Goal: Transaction & Acquisition: Purchase product/service

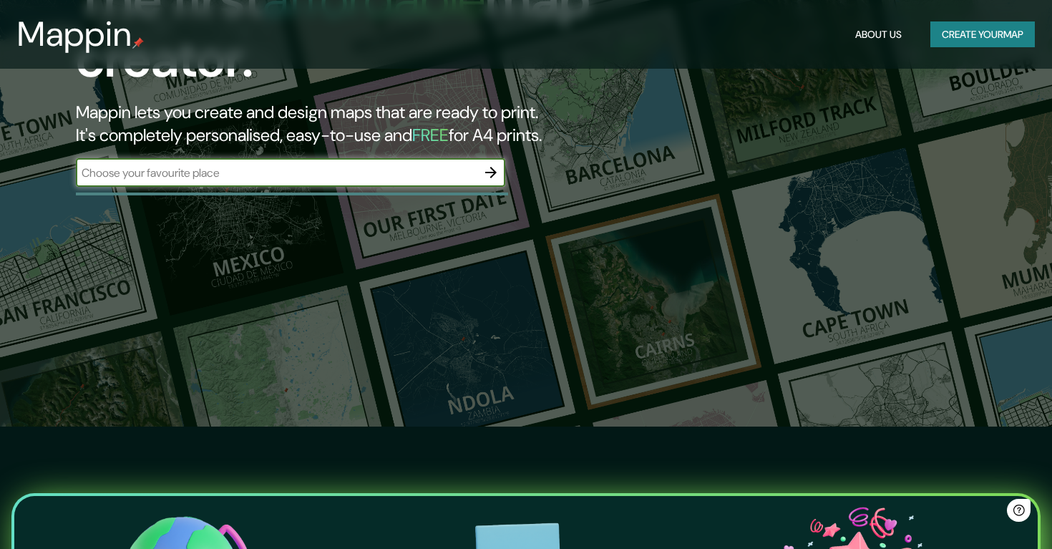
scroll to position [119, 0]
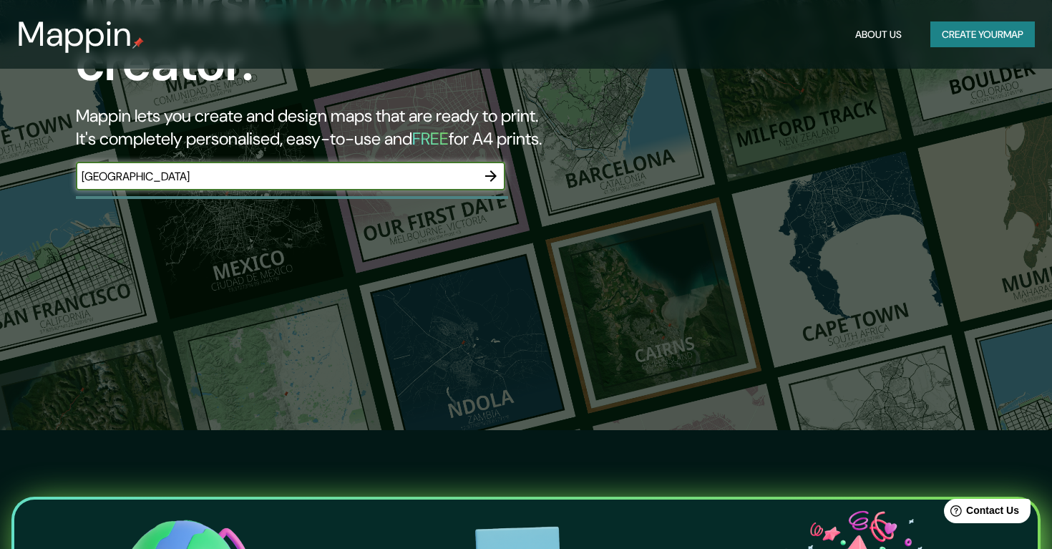
type input "[GEOGRAPHIC_DATA]"
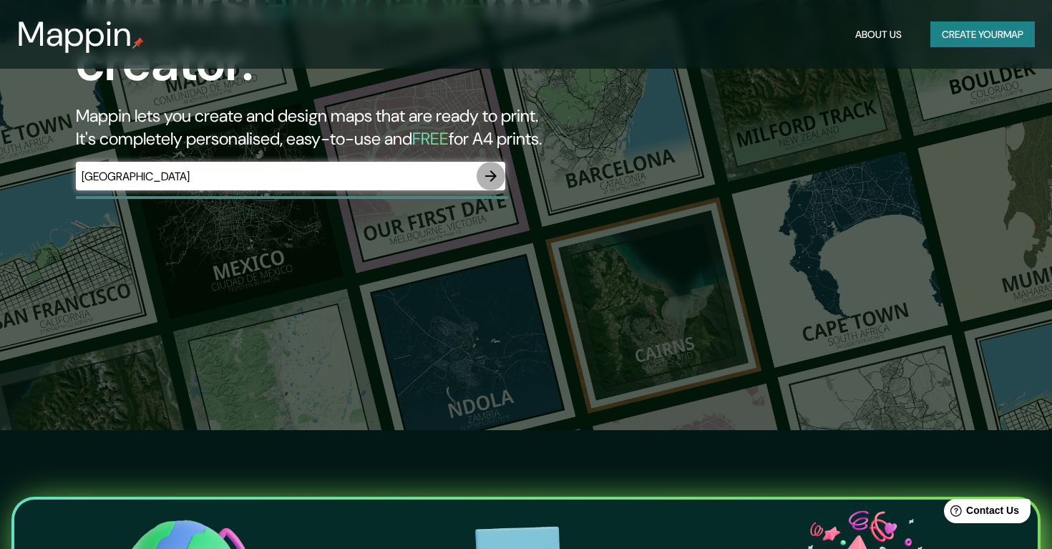
click at [489, 177] on icon "button" at bounding box center [490, 175] width 17 height 17
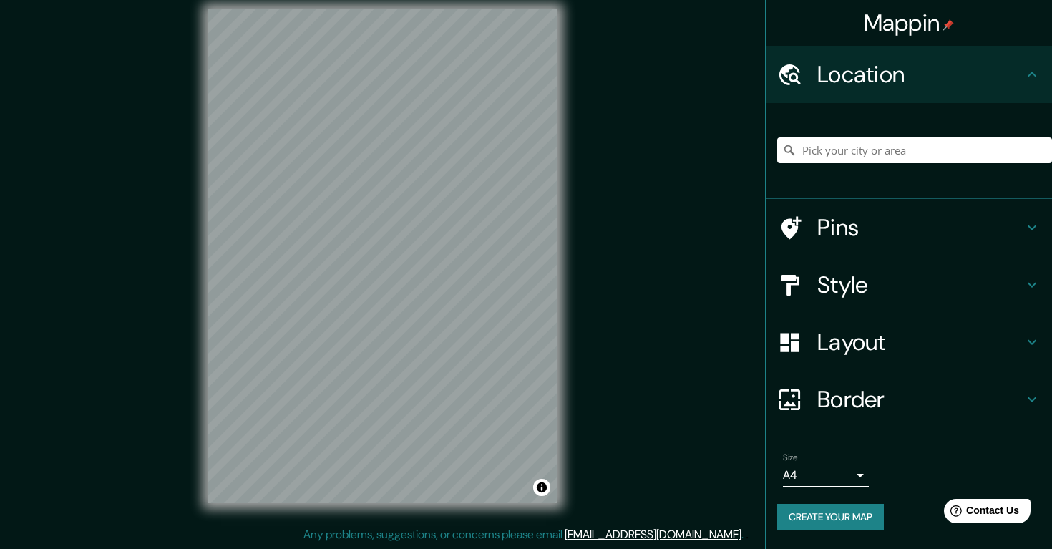
scroll to position [14, 0]
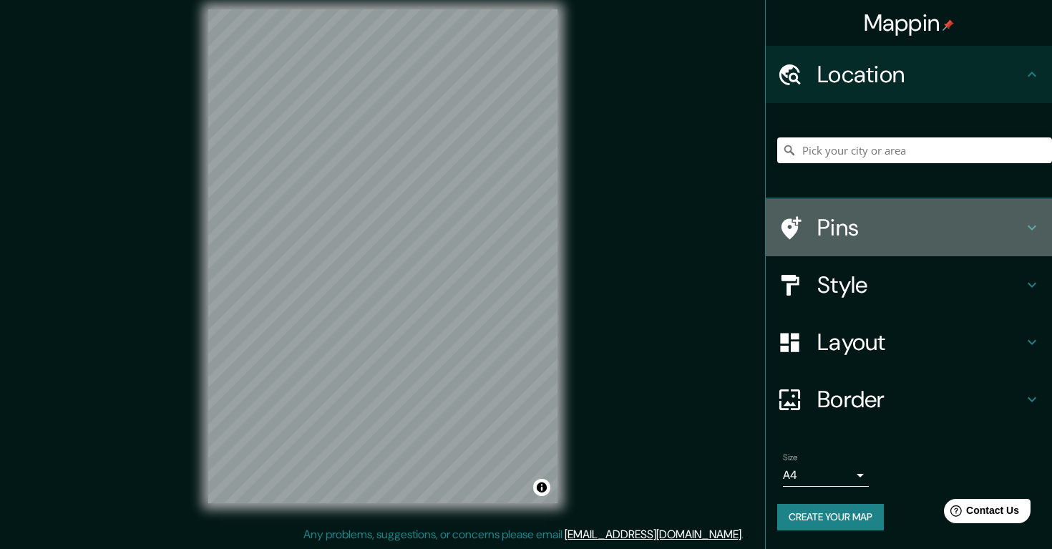
click at [873, 233] on h4 "Pins" at bounding box center [920, 227] width 206 height 29
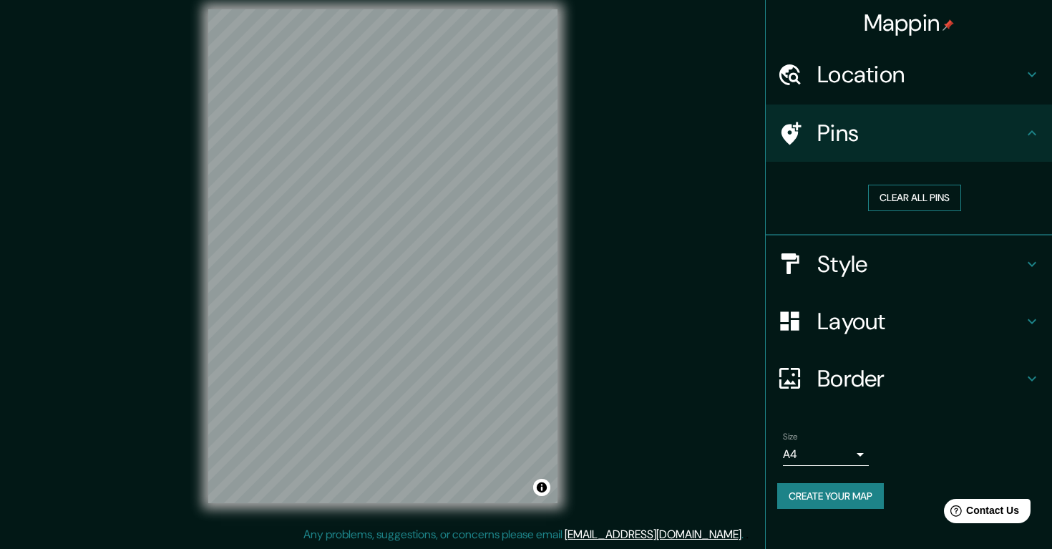
click at [901, 195] on button "Clear all pins" at bounding box center [914, 198] width 93 height 26
click at [884, 192] on button "Clear all pins" at bounding box center [914, 198] width 93 height 26
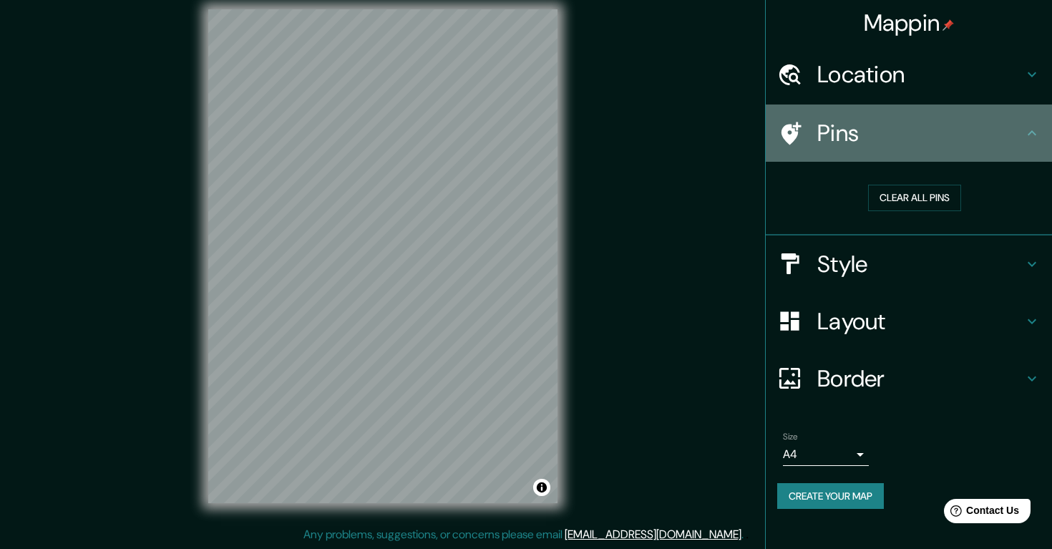
click at [791, 130] on icon at bounding box center [789, 133] width 25 height 25
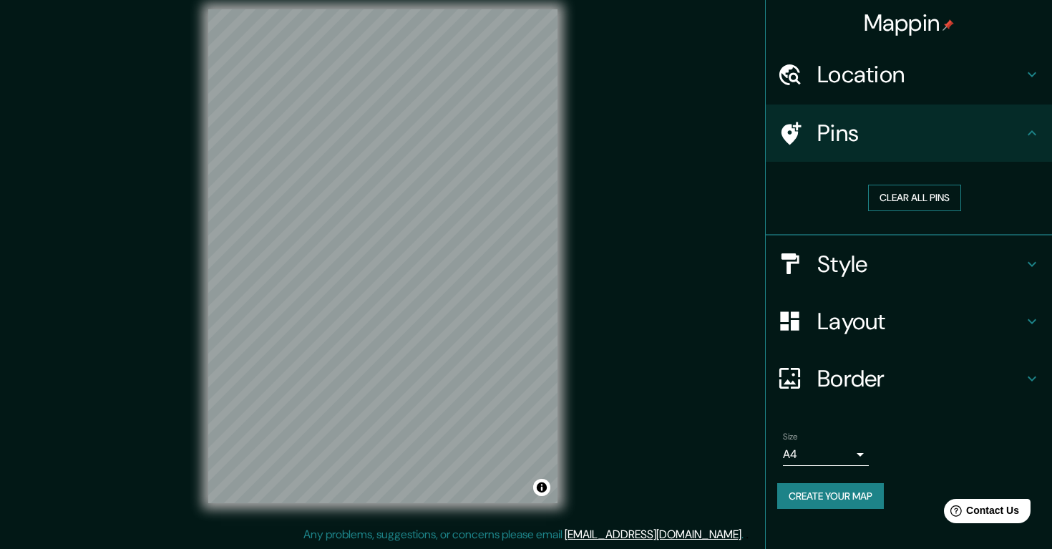
click at [939, 203] on button "Clear all pins" at bounding box center [914, 198] width 93 height 26
click at [816, 129] on div at bounding box center [797, 133] width 40 height 25
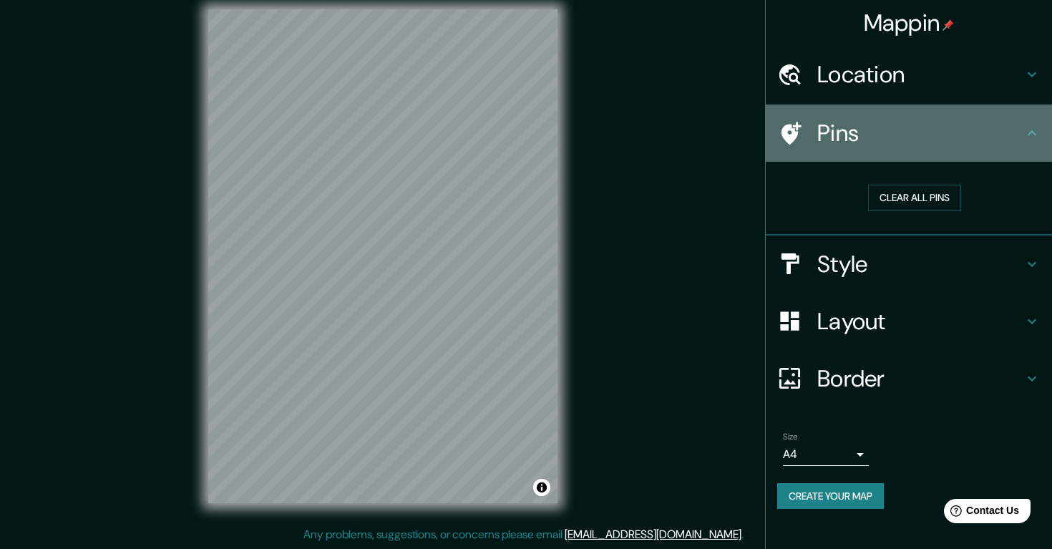
click at [778, 131] on icon at bounding box center [789, 133] width 25 height 25
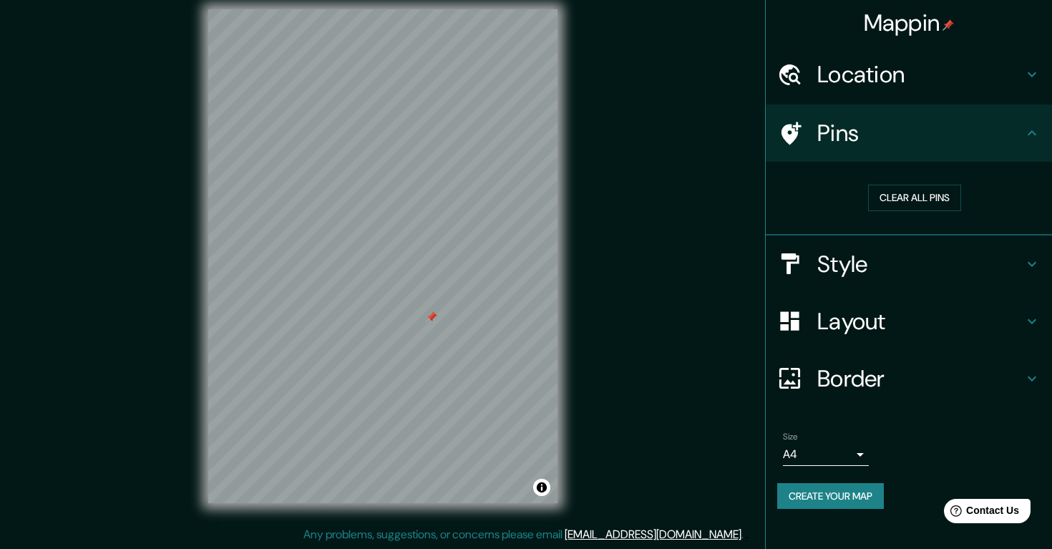
click at [1019, 74] on h4 "Location" at bounding box center [920, 74] width 206 height 29
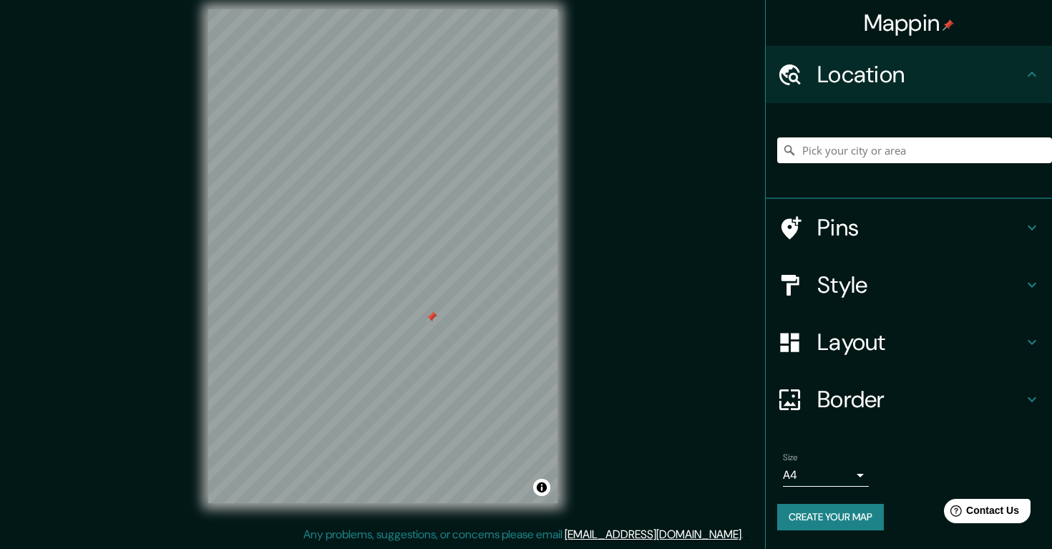
click at [1021, 77] on h4 "Location" at bounding box center [920, 74] width 206 height 29
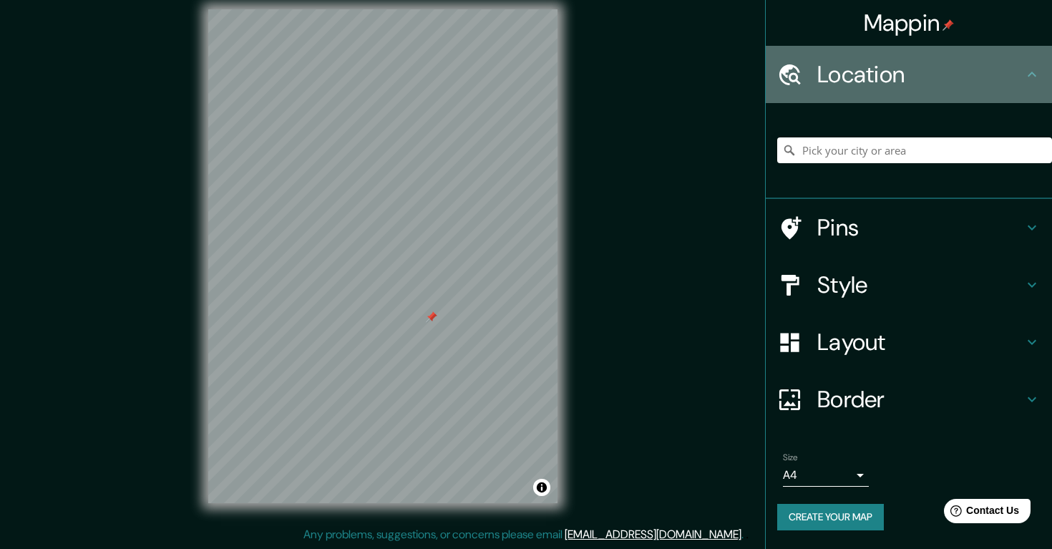
click at [1030, 80] on icon at bounding box center [1031, 74] width 17 height 17
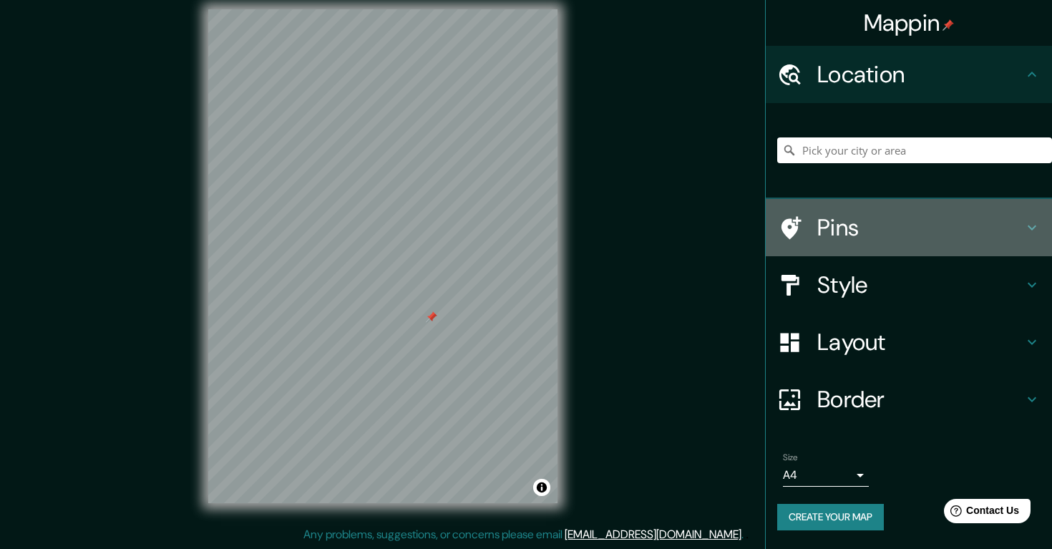
click at [1034, 231] on icon at bounding box center [1031, 227] width 17 height 17
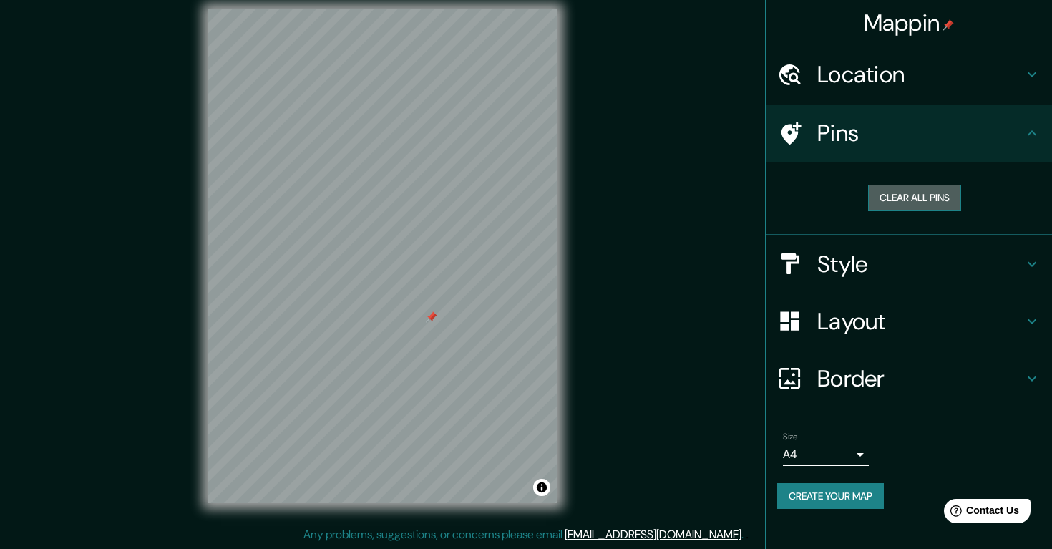
click at [923, 200] on button "Clear all pins" at bounding box center [914, 198] width 93 height 26
click at [908, 200] on button "Clear all pins" at bounding box center [914, 198] width 93 height 26
click at [821, 431] on div "Size A4 single" at bounding box center [826, 448] width 86 height 34
click at [802, 447] on body "Mappin Location Pins Clear all pins Style Layout Border Choose a border. Hint :…" at bounding box center [526, 260] width 1052 height 549
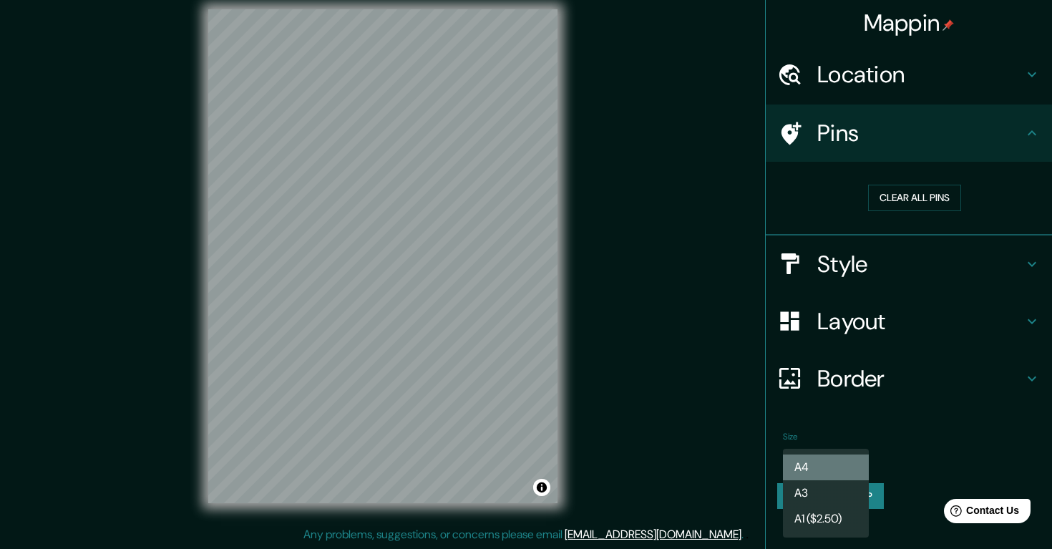
click at [835, 460] on li "A4" at bounding box center [826, 467] width 86 height 26
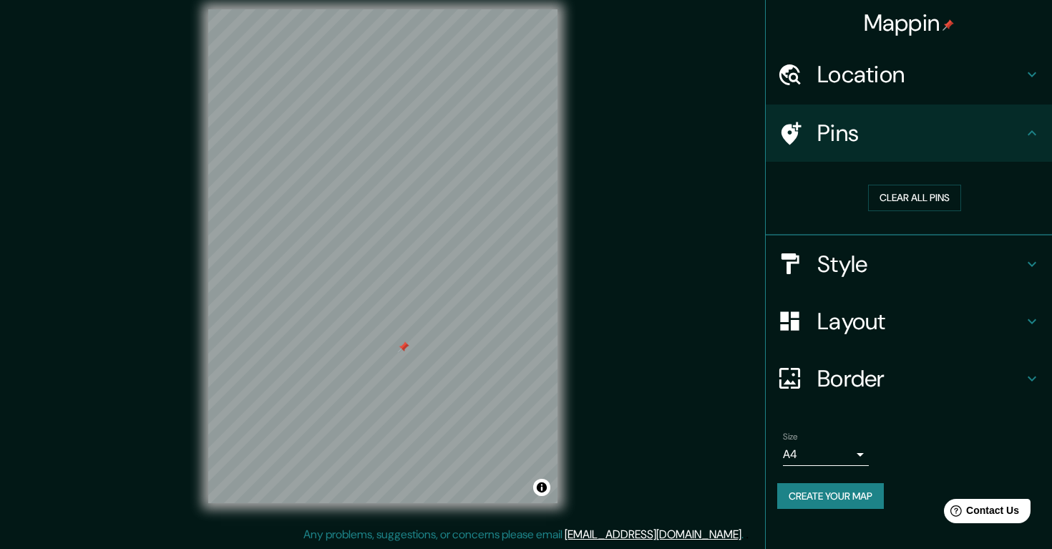
drag, startPoint x: 414, startPoint y: 338, endPoint x: 408, endPoint y: 350, distance: 12.8
click at [408, 350] on div at bounding box center [403, 346] width 11 height 11
drag, startPoint x: 408, startPoint y: 210, endPoint x: 375, endPoint y: 169, distance: 53.0
click at [375, 171] on div at bounding box center [376, 176] width 11 height 11
click at [884, 72] on h4 "Location" at bounding box center [920, 74] width 206 height 29
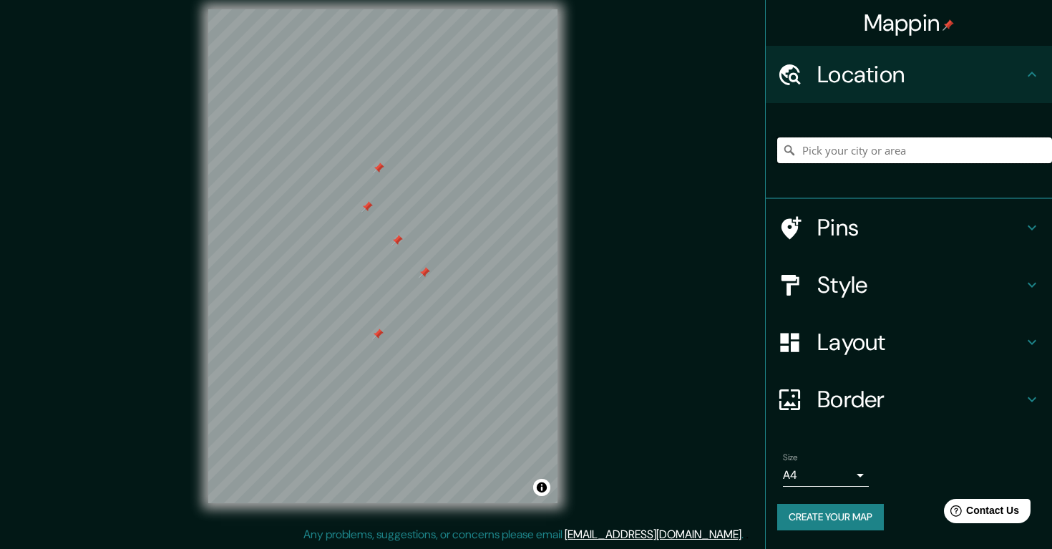
click at [878, 154] on input "Pick your city or area" at bounding box center [914, 150] width 275 height 26
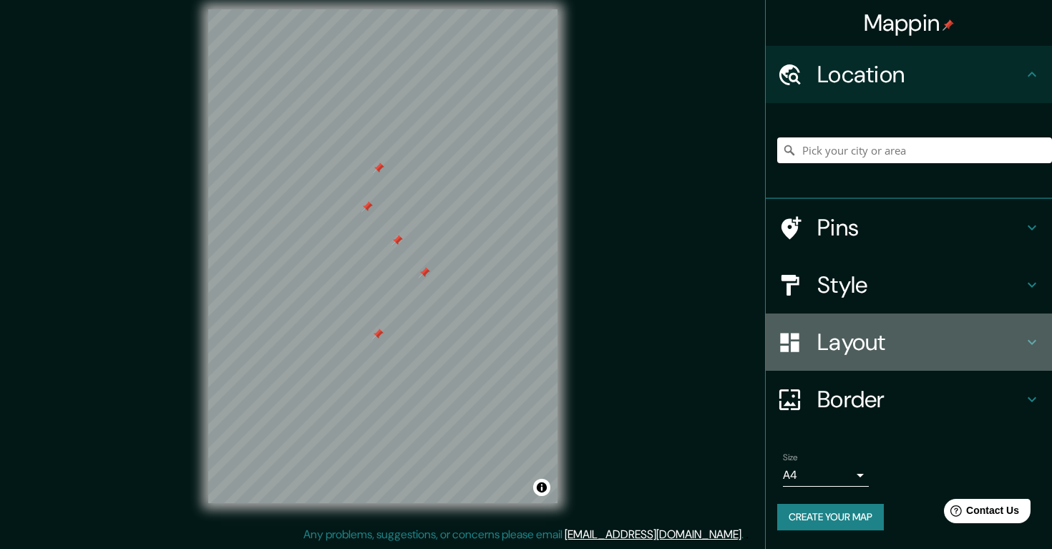
click at [886, 357] on div "Layout" at bounding box center [908, 341] width 286 height 57
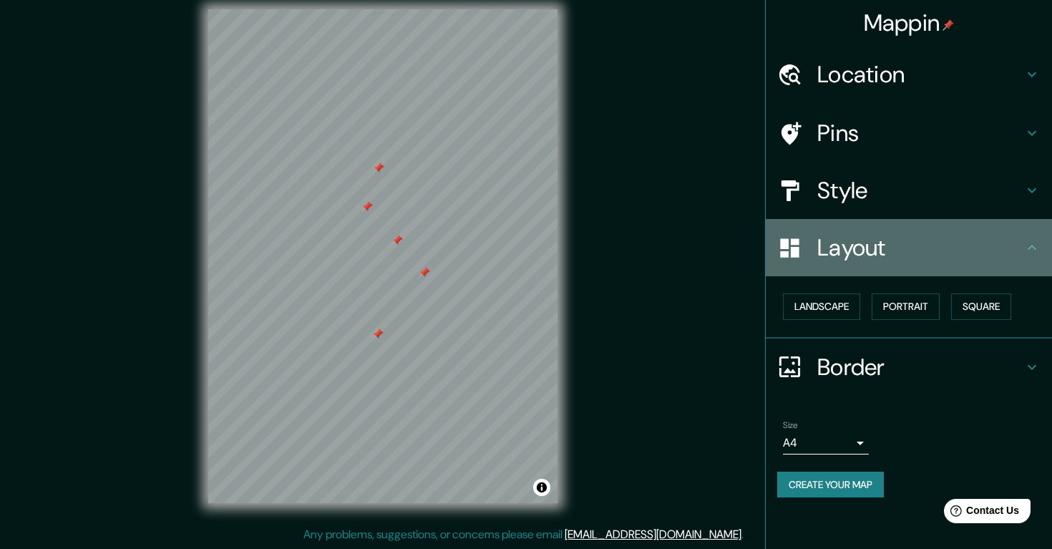
click at [949, 250] on h4 "Layout" at bounding box center [920, 247] width 206 height 29
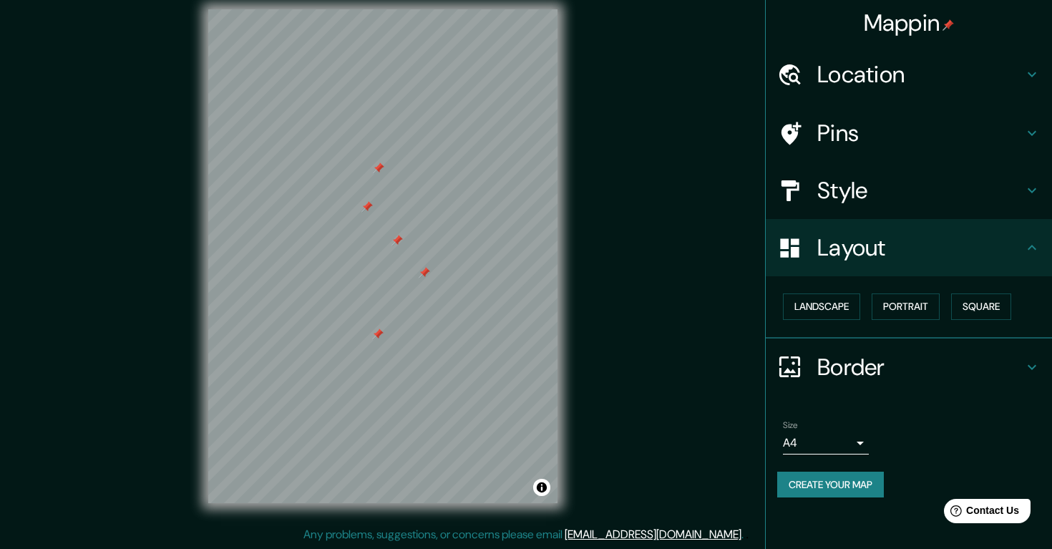
click at [908, 191] on h4 "Style" at bounding box center [920, 190] width 206 height 29
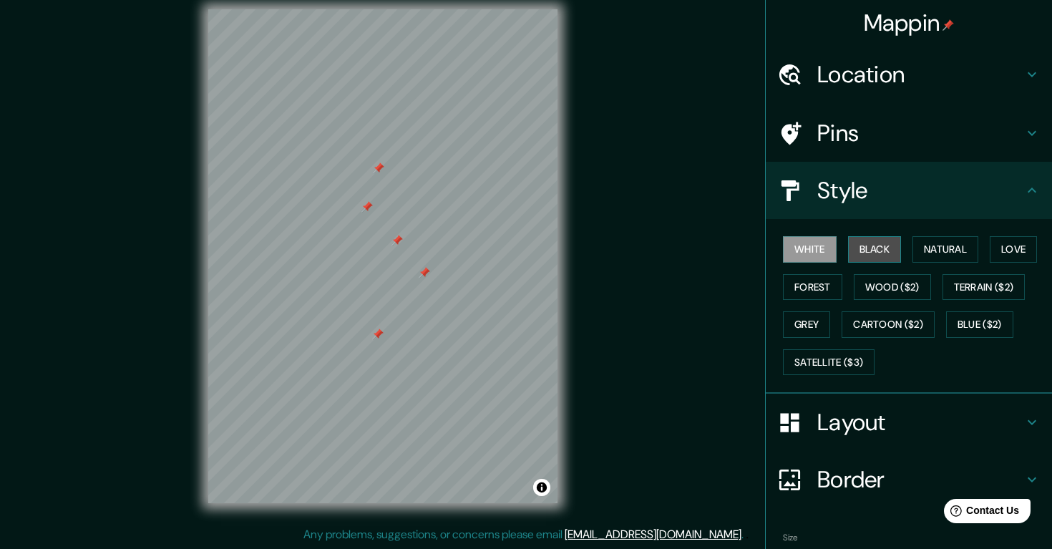
click at [872, 249] on button "Black" at bounding box center [875, 249] width 54 height 26
click at [930, 244] on button "Natural" at bounding box center [945, 249] width 66 height 26
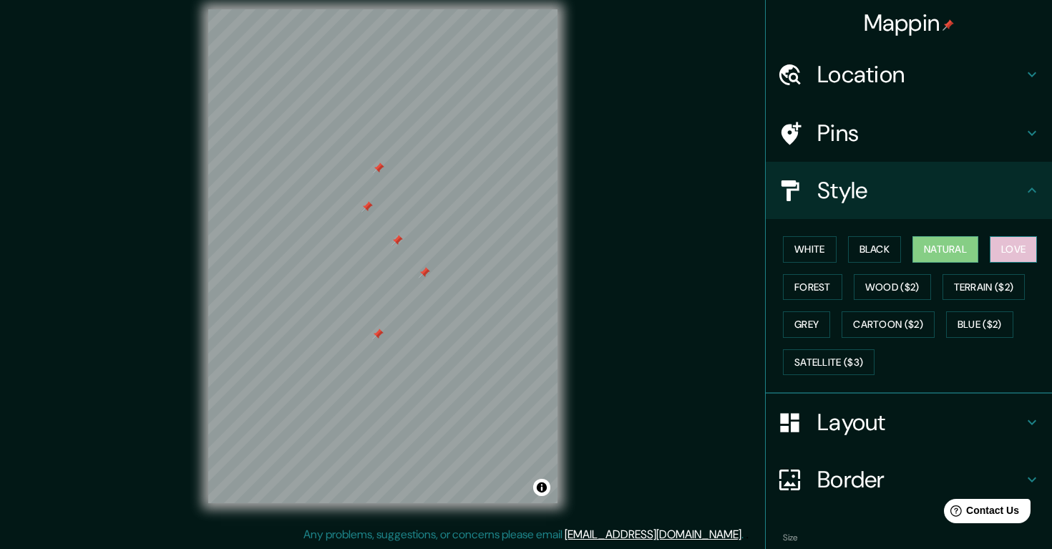
click at [1013, 249] on button "Love" at bounding box center [1012, 249] width 47 height 26
click at [962, 245] on button "Natural" at bounding box center [945, 249] width 66 height 26
click at [819, 282] on button "Forest" at bounding box center [812, 287] width 59 height 26
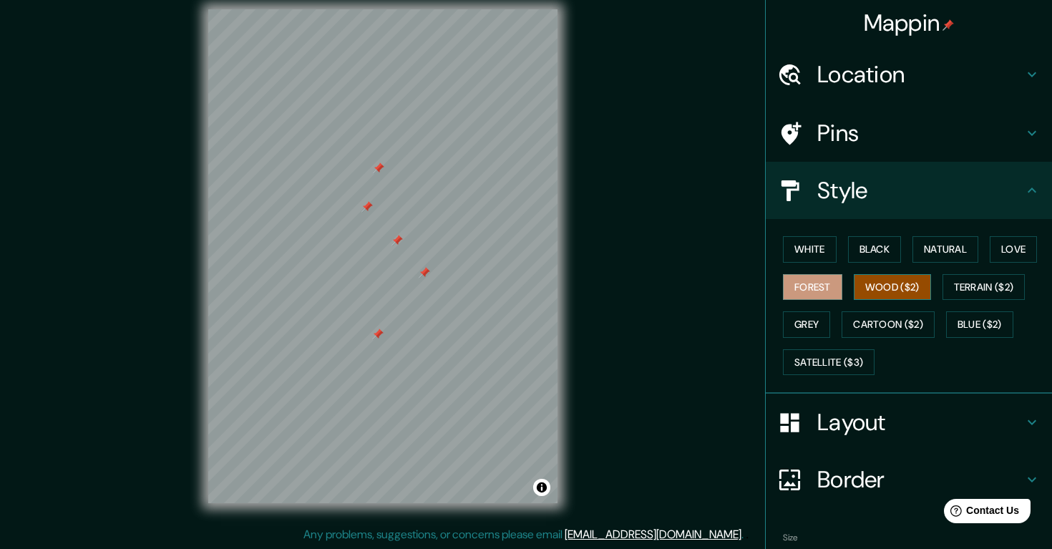
click at [888, 284] on button "Wood ($2)" at bounding box center [891, 287] width 77 height 26
click at [965, 282] on button "Terrain ($2)" at bounding box center [983, 287] width 83 height 26
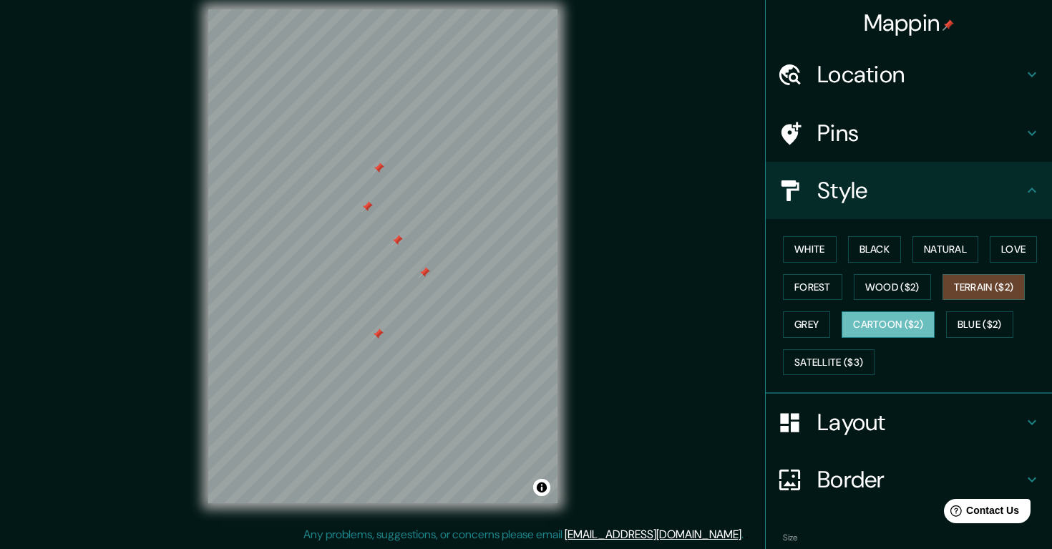
click at [904, 311] on button "Cartoon ($2)" at bounding box center [887, 324] width 93 height 26
click at [798, 324] on button "Grey" at bounding box center [806, 324] width 47 height 26
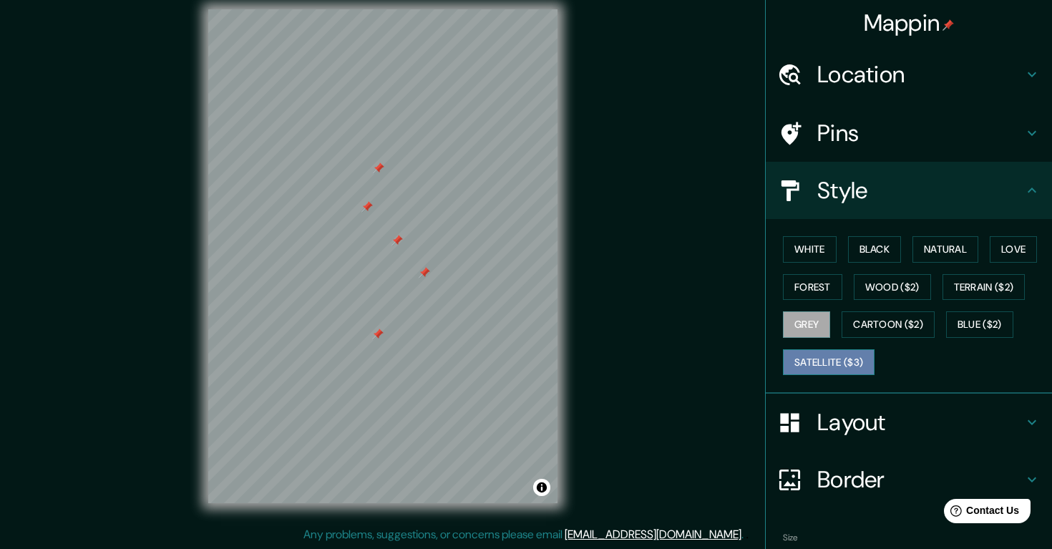
click at [828, 362] on button "Satellite ($3)" at bounding box center [829, 362] width 92 height 26
click at [822, 323] on button "Grey" at bounding box center [806, 324] width 47 height 26
click at [868, 327] on button "Cartoon ($2)" at bounding box center [887, 324] width 93 height 26
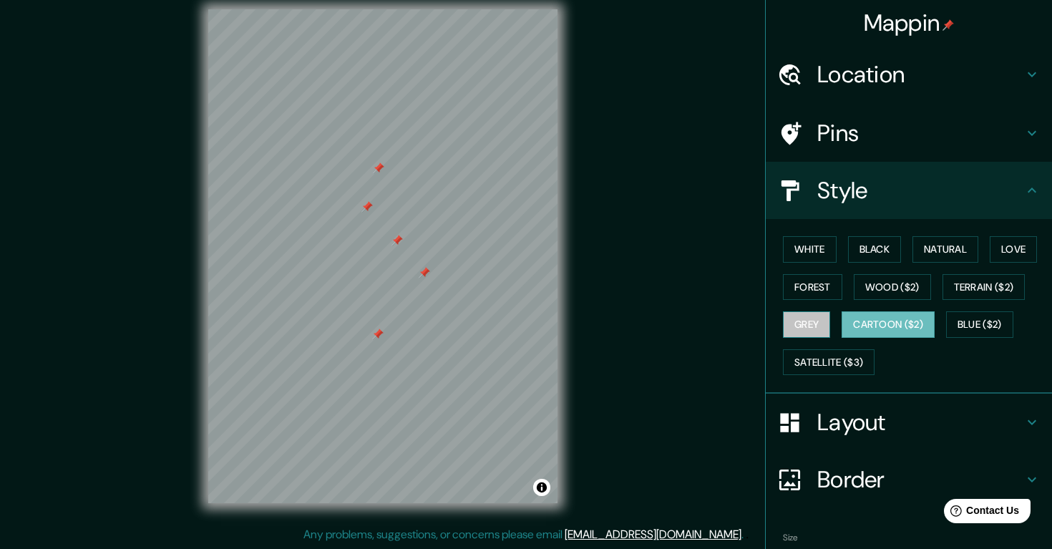
click at [818, 320] on button "Grey" at bounding box center [806, 324] width 47 height 26
click at [805, 285] on button "Forest" at bounding box center [812, 287] width 59 height 26
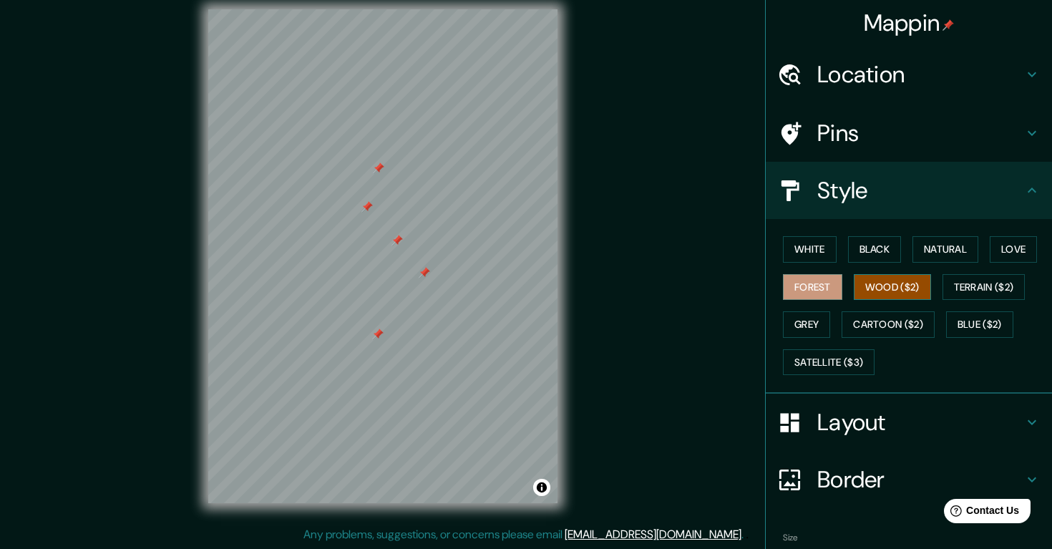
click at [888, 285] on button "Wood ($2)" at bounding box center [891, 287] width 77 height 26
click at [884, 240] on button "Black" at bounding box center [875, 249] width 54 height 26
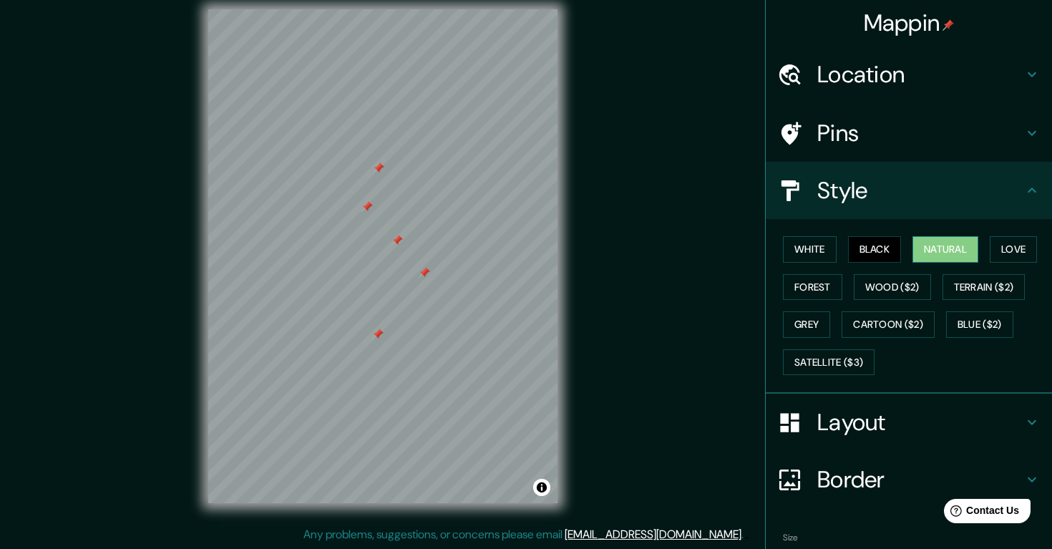
click at [945, 242] on button "Natural" at bounding box center [945, 249] width 66 height 26
click at [1009, 248] on button "Love" at bounding box center [1012, 249] width 47 height 26
click at [962, 240] on button "Natural" at bounding box center [945, 249] width 66 height 26
click at [885, 246] on button "Black" at bounding box center [875, 249] width 54 height 26
click at [934, 250] on button "Natural" at bounding box center [945, 249] width 66 height 26
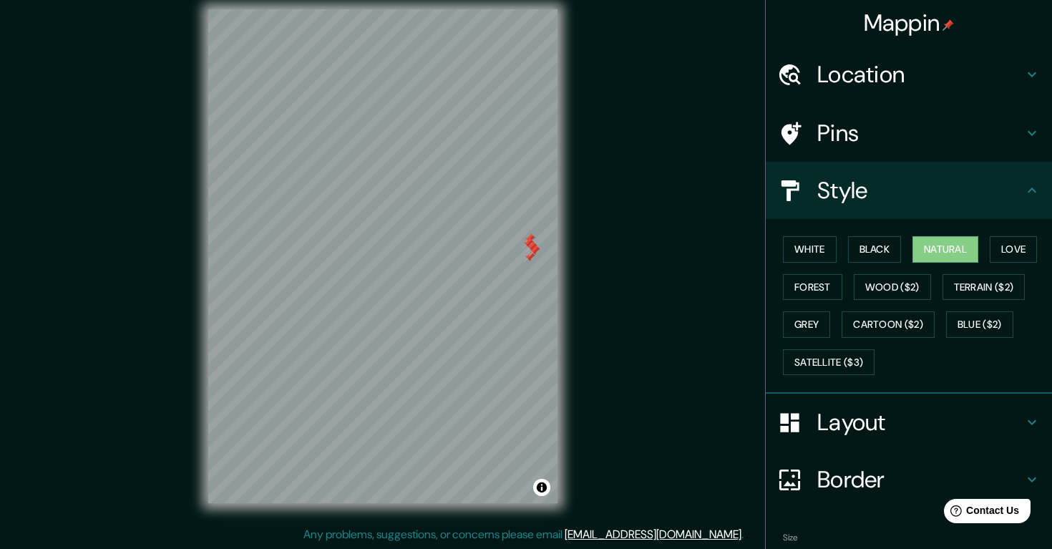
click at [514, 9] on div at bounding box center [382, 9] width 349 height 0
drag, startPoint x: 411, startPoint y: 288, endPoint x: 440, endPoint y: 289, distance: 29.3
click at [441, 289] on div at bounding box center [440, 284] width 11 height 11
drag, startPoint x: 411, startPoint y: 270, endPoint x: 494, endPoint y: 320, distance: 96.5
click at [438, 350] on div at bounding box center [431, 355] width 11 height 11
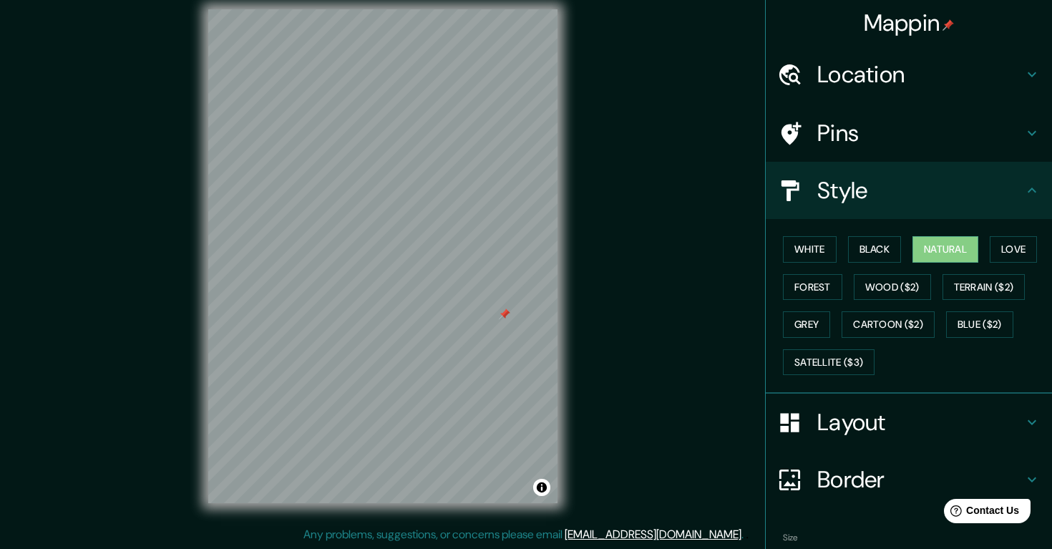
click at [906, 93] on div "Location" at bounding box center [908, 74] width 286 height 57
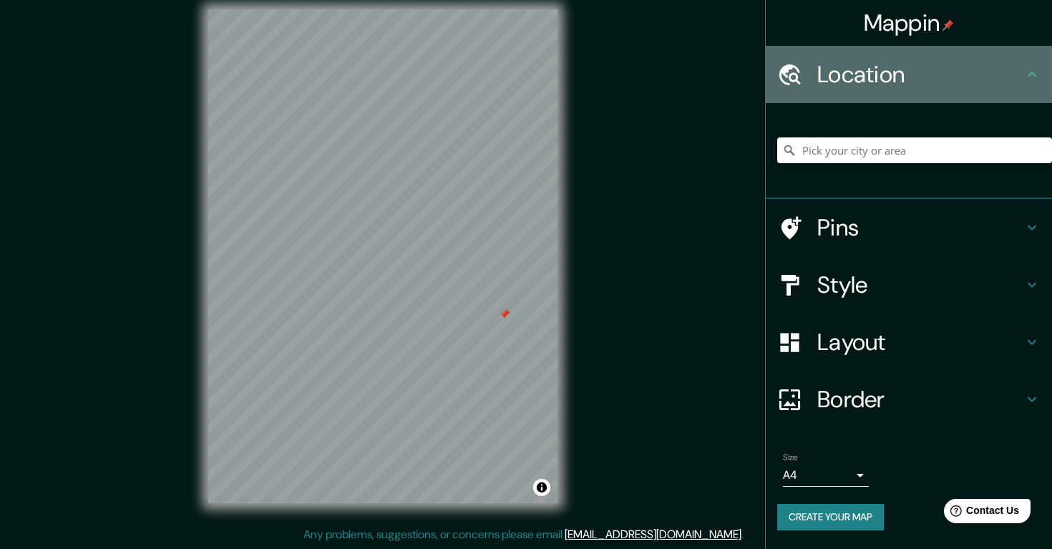
click at [908, 84] on h4 "Location" at bounding box center [920, 74] width 206 height 29
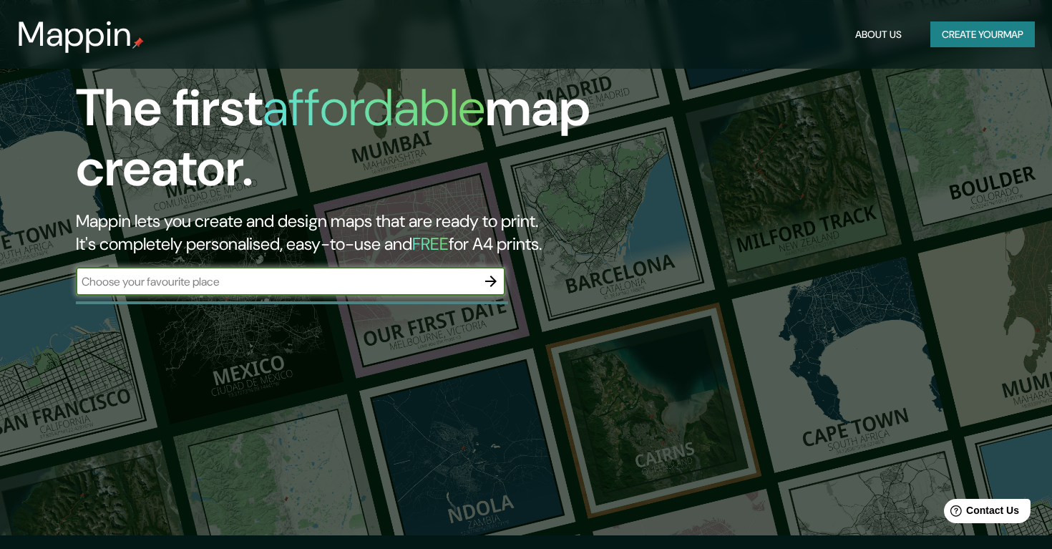
scroll to position [119, 0]
